Goal: Information Seeking & Learning: Find contact information

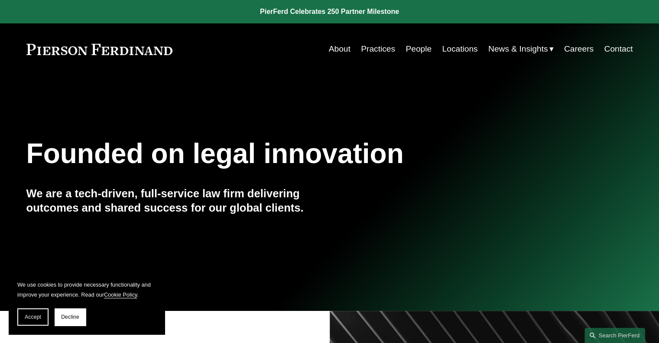
click at [383, 50] on link "Practices" at bounding box center [378, 49] width 34 height 16
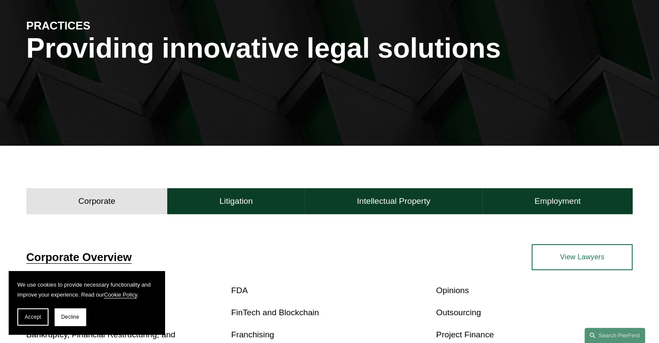
scroll to position [104, 0]
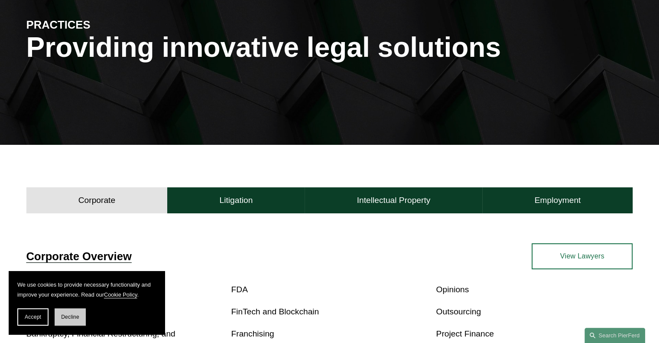
click at [66, 319] on span "Decline" at bounding box center [70, 317] width 18 height 6
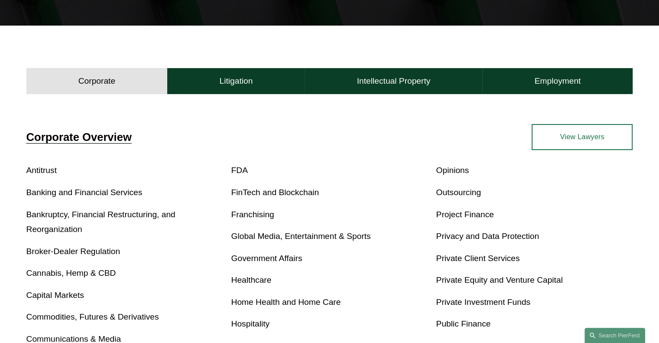
scroll to position [224, 0]
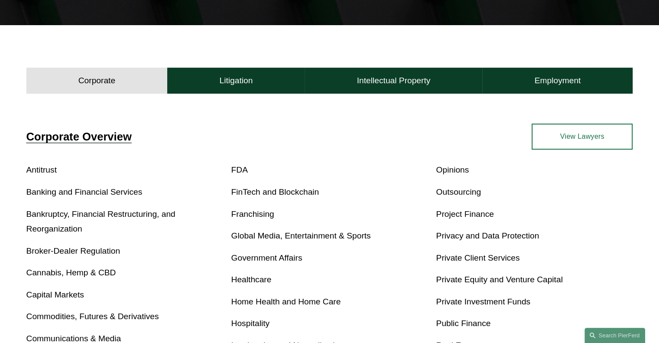
click at [102, 74] on button "Corporate" at bounding box center [96, 81] width 141 height 26
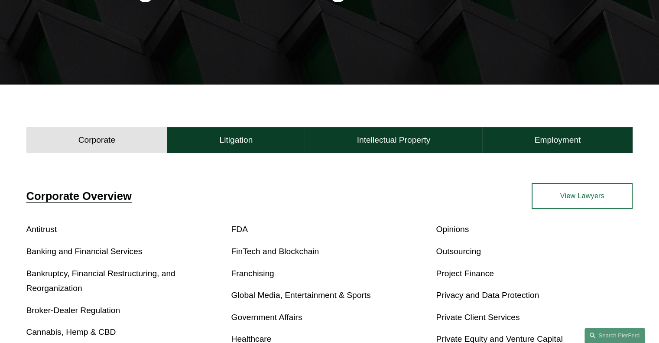
scroll to position [164, 0]
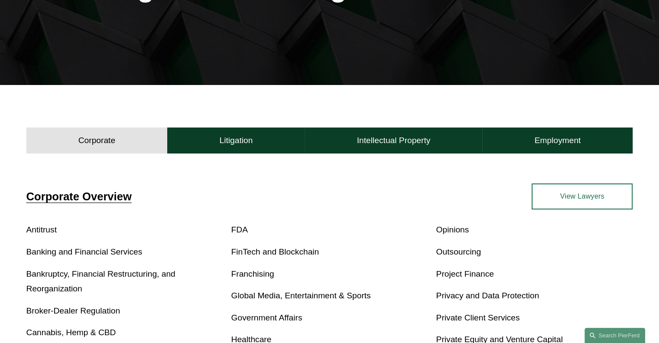
click at [586, 202] on link "View Lawyers" at bounding box center [582, 196] width 101 height 26
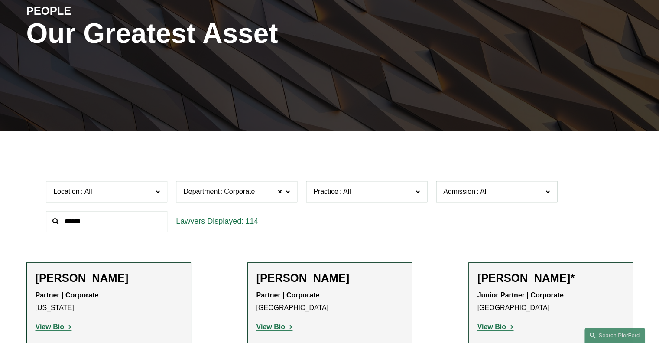
scroll to position [228, 0]
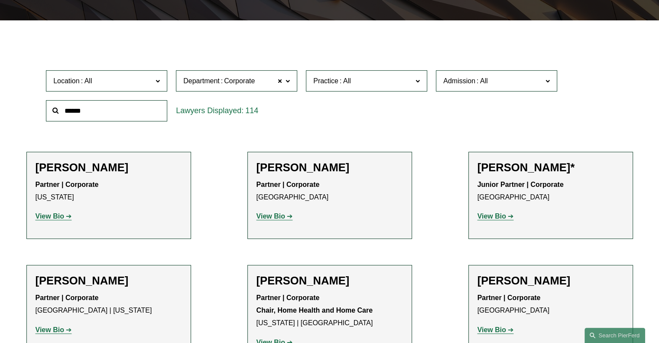
click at [144, 83] on span "Location" at bounding box center [102, 81] width 99 height 12
click at [0, 0] on link "[GEOGRAPHIC_DATA]" at bounding box center [0, 0] width 0 height 0
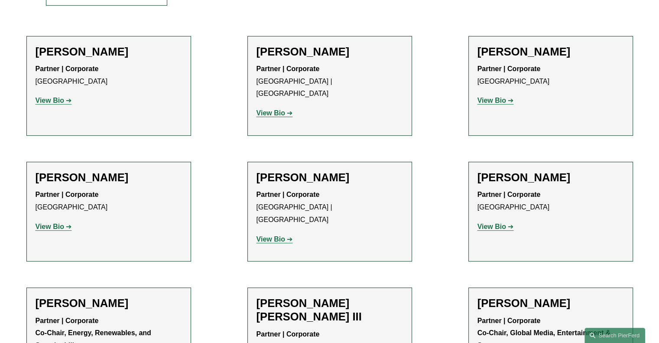
scroll to position [339, 0]
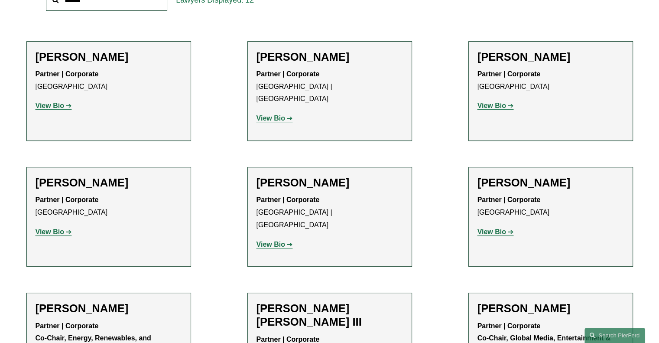
click at [496, 109] on strong "View Bio" at bounding box center [492, 105] width 29 height 7
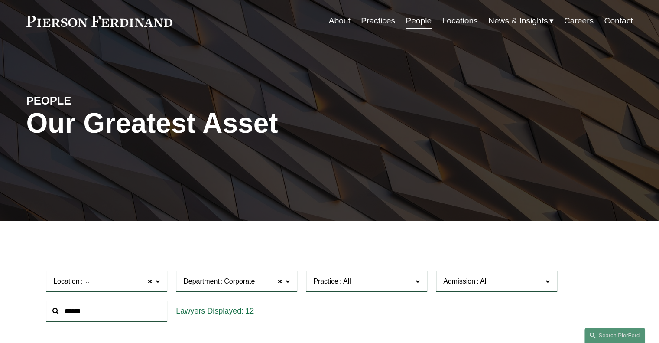
scroll to position [24, 0]
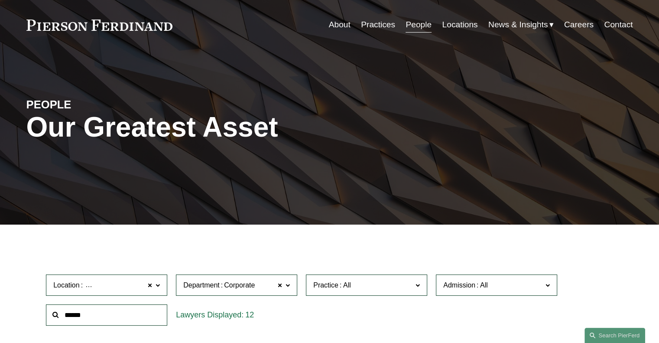
click at [456, 25] on link "Locations" at bounding box center [460, 24] width 36 height 16
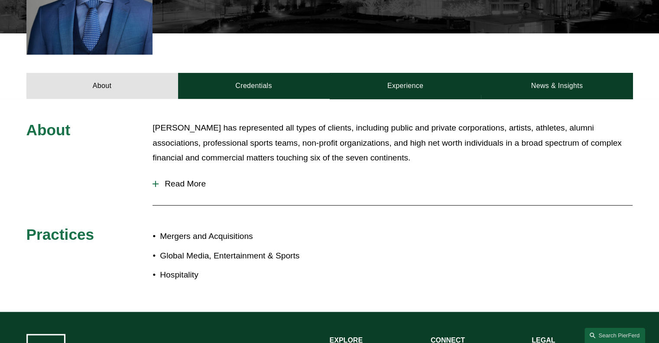
scroll to position [317, 0]
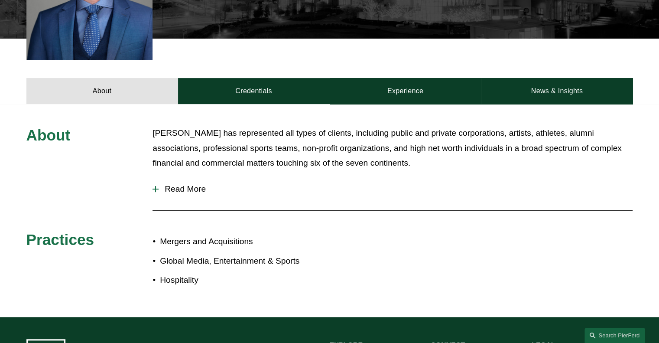
click at [194, 184] on span "Read More" at bounding box center [396, 189] width 474 height 10
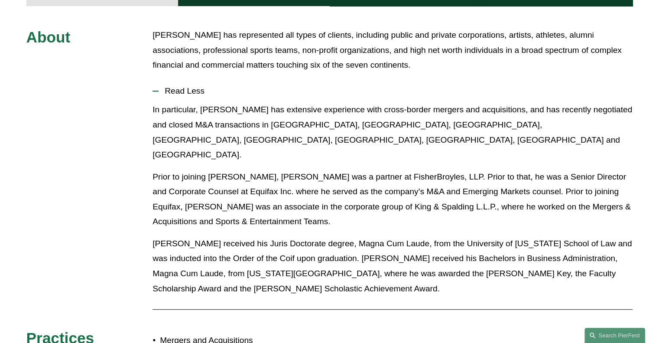
scroll to position [306, 0]
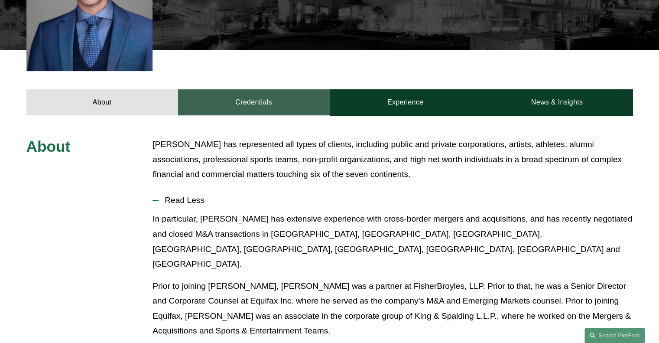
click at [275, 92] on link "Credentials" at bounding box center [254, 102] width 152 height 26
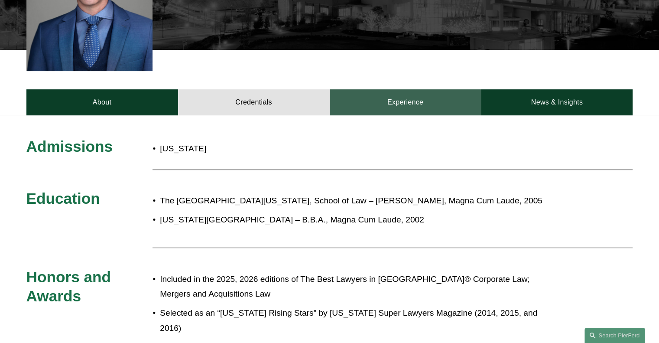
click at [388, 91] on link "Experience" at bounding box center [406, 102] width 152 height 26
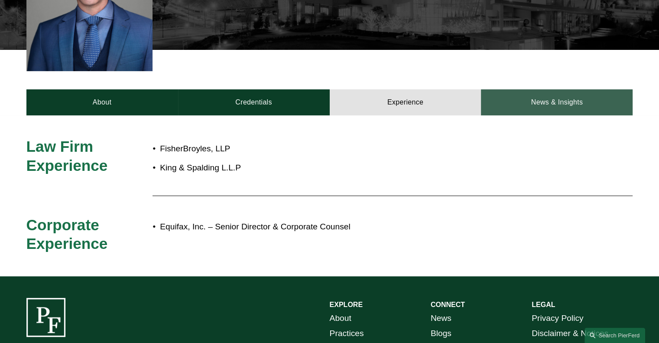
click at [558, 97] on link "News & Insights" at bounding box center [557, 102] width 152 height 26
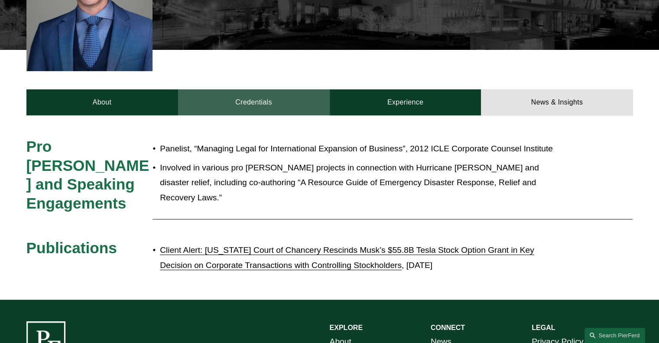
click at [259, 97] on link "Credentials" at bounding box center [254, 102] width 152 height 26
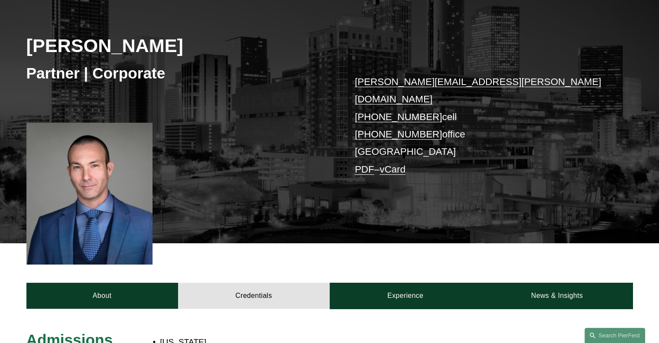
scroll to position [112, 0]
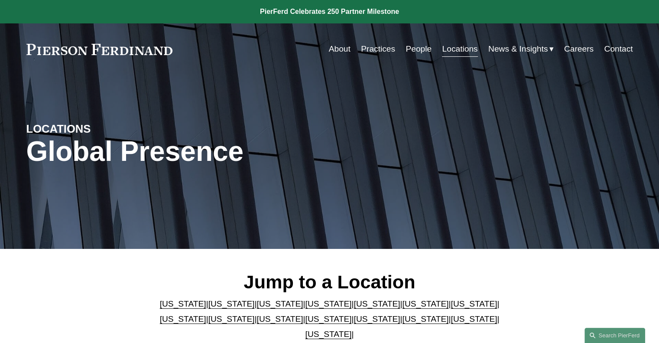
click at [412, 48] on link "People" at bounding box center [419, 49] width 26 height 16
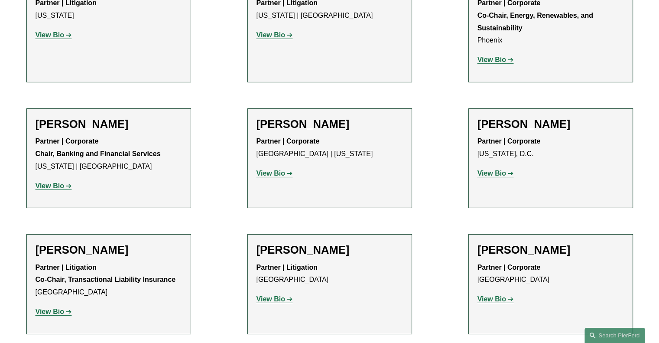
scroll to position [3022, 0]
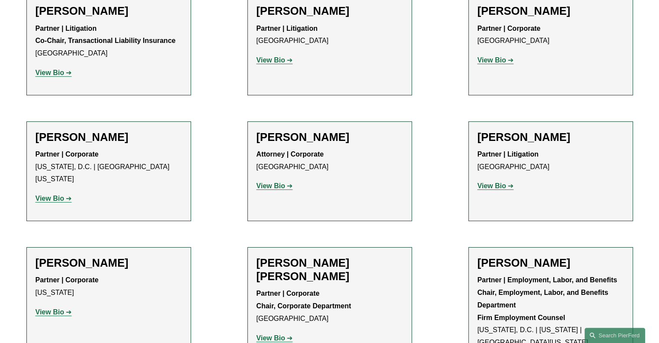
click at [274, 334] on strong "View Bio" at bounding box center [271, 337] width 29 height 7
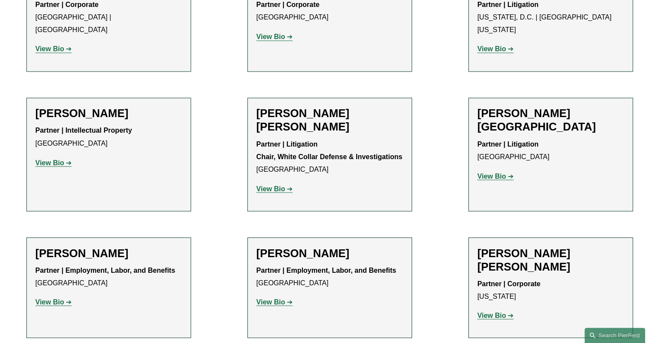
scroll to position [5160, 0]
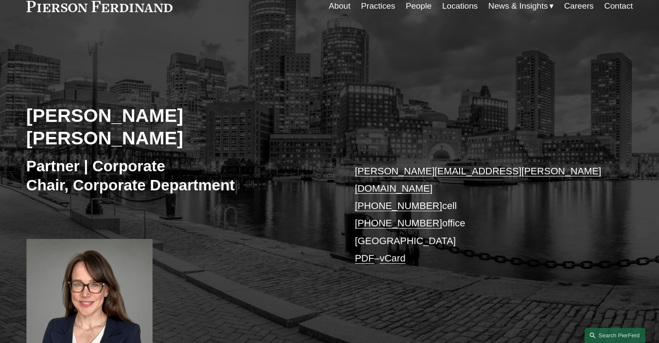
scroll to position [43, 0]
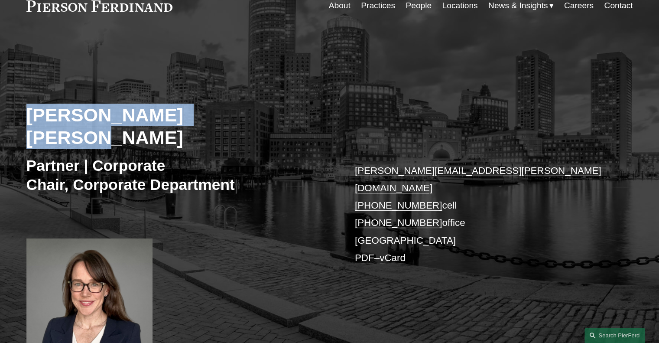
drag, startPoint x: 238, startPoint y: 113, endPoint x: 13, endPoint y: 104, distance: 225.2
click at [13, 104] on div "[PERSON_NAME] [PERSON_NAME] Partner | Corporate Chair, Corporate Department [PE…" at bounding box center [329, 204] width 659 height 307
click at [41, 111] on h2 "[PERSON_NAME] [PERSON_NAME]" at bounding box center [177, 127] width 303 height 46
drag, startPoint x: 30, startPoint y: 118, endPoint x: 246, endPoint y: 112, distance: 216.4
click at [246, 112] on h2 "[PERSON_NAME] [PERSON_NAME]" at bounding box center [177, 127] width 303 height 46
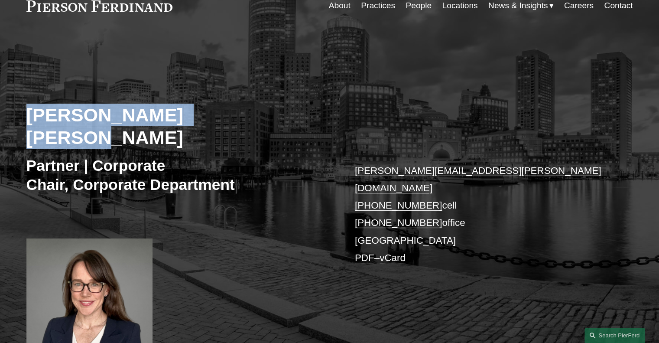
copy h2 "[PERSON_NAME] [PERSON_NAME]"
